Goal: Task Accomplishment & Management: Use online tool/utility

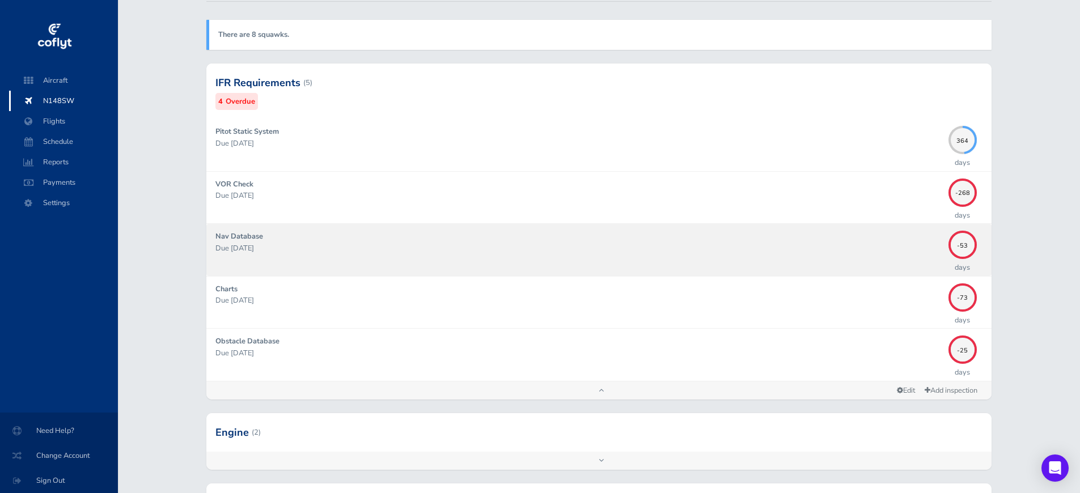
scroll to position [150, 0]
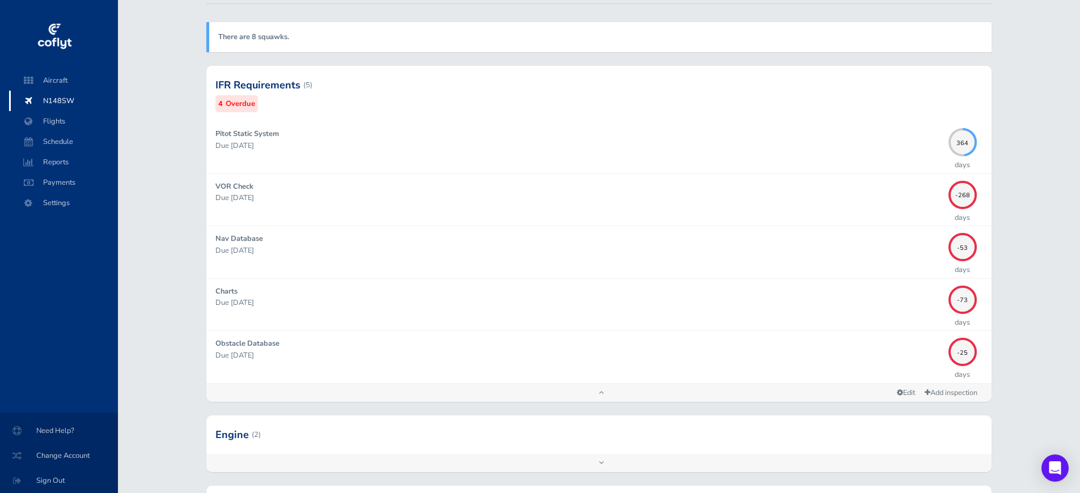
click at [61, 48] on img at bounding box center [54, 37] width 37 height 34
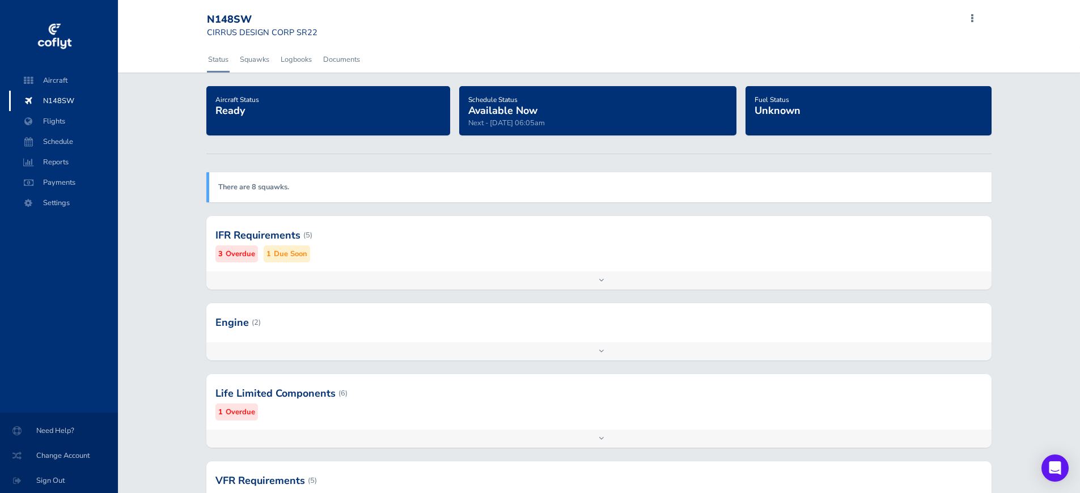
click at [65, 103] on span "N148SW" at bounding box center [63, 101] width 86 height 20
click at [606, 282] on div "Add inspection Edit" at bounding box center [598, 281] width 785 height 18
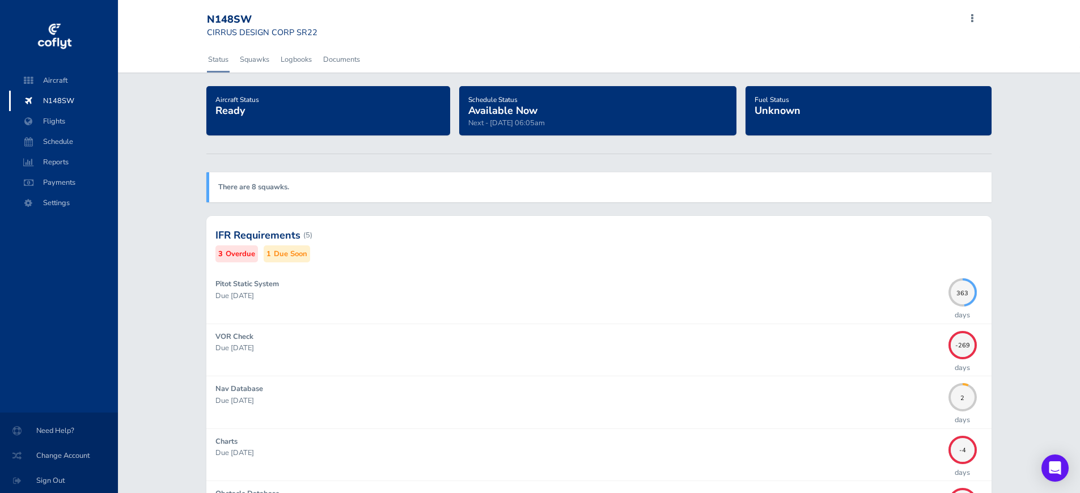
click at [56, 36] on img at bounding box center [54, 37] width 37 height 34
